Goal: Check status

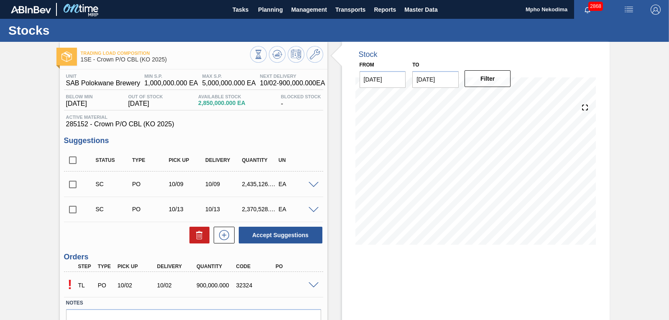
click at [529, 276] on div "Stock From [DATE] to [DATE] Filter 10/13 Stock Projection 3,000,000 SAP Plannin…" at bounding box center [476, 204] width 268 height 324
drag, startPoint x: 667, startPoint y: 258, endPoint x: 669, endPoint y: 281, distance: 23.5
click at [669, 281] on main "Tasks Planning Management Transports Reports Master Data Mpho Nekodima 2868 Mar…" at bounding box center [334, 160] width 669 height 320
click at [542, 262] on div "Stock From 10/02/2025 to 10/16/2025 Filter 10/16 Stock Projection 1,902,605 SAP…" at bounding box center [476, 204] width 268 height 324
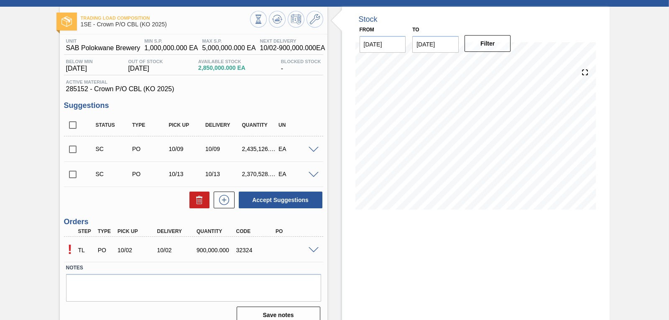
scroll to position [46, 0]
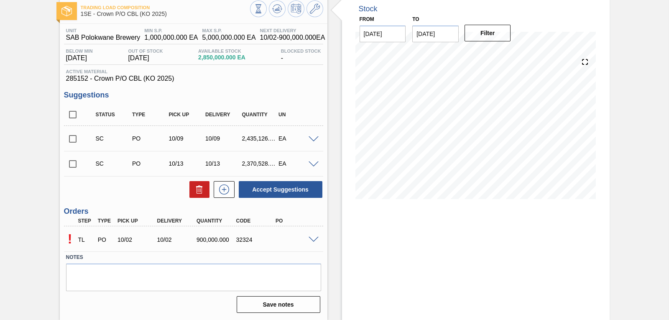
click at [311, 240] on span at bounding box center [314, 240] width 10 height 6
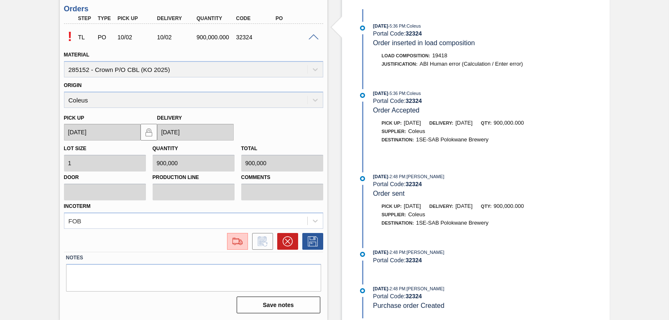
scroll to position [248, 0]
click at [313, 40] on div "! TL PO 10/02 10/02 900,000.000 32324" at bounding box center [193, 36] width 259 height 21
click at [313, 36] on span at bounding box center [314, 37] width 10 height 6
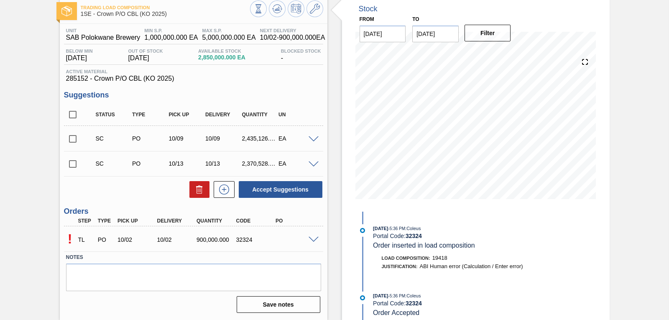
scroll to position [46, 0]
click at [315, 239] on span at bounding box center [314, 240] width 10 height 6
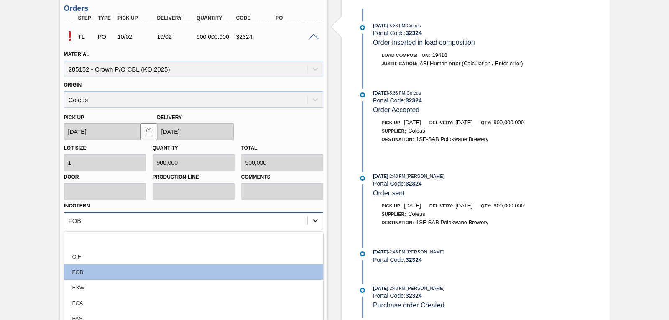
scroll to position [286, 0]
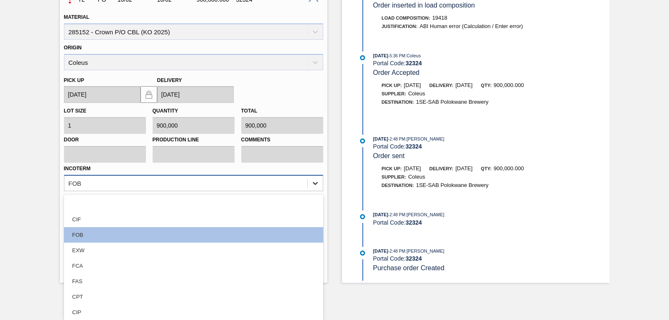
click at [319, 191] on div "option CIF focused, 2 of 12. 12 results available. Use Up and Down to choose op…" at bounding box center [193, 183] width 259 height 16
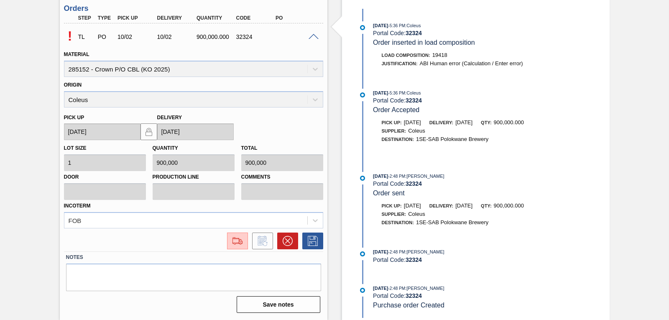
scroll to position [248, 0]
click at [597, 143] on div "Stock From 10/02/2025 to 10/16/2025 Filter 10/11 Stock Projection 2,066,492 SAP…" at bounding box center [476, 56] width 268 height 527
click at [312, 32] on div "! TL PO 10/02 10/02 900,000.000 32324" at bounding box center [193, 36] width 259 height 21
click at [312, 36] on span at bounding box center [314, 37] width 10 height 6
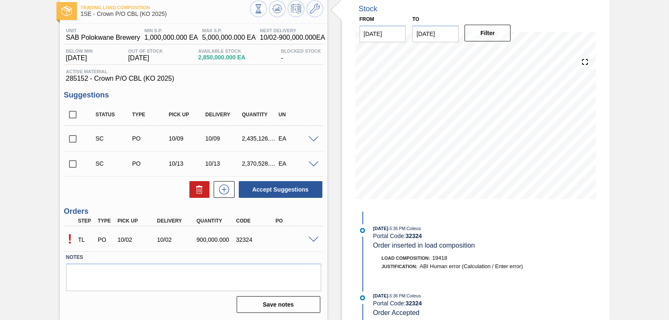
scroll to position [46, 0]
